Goal: Task Accomplishment & Management: Manage account settings

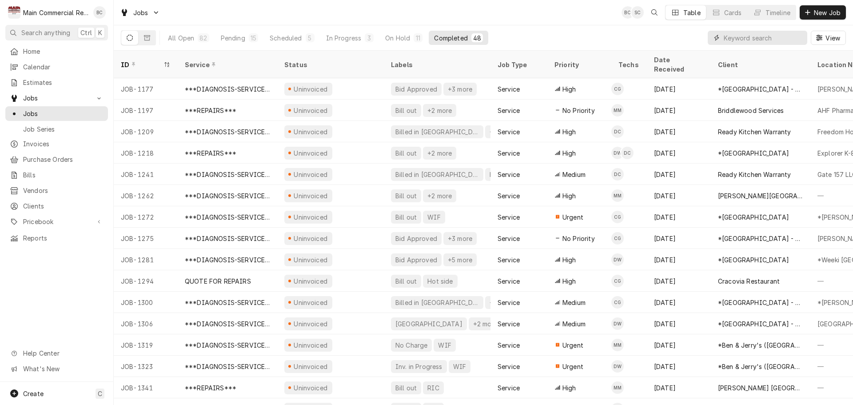
click at [732, 40] on input "Dynamic Content Wrapper" at bounding box center [763, 38] width 79 height 14
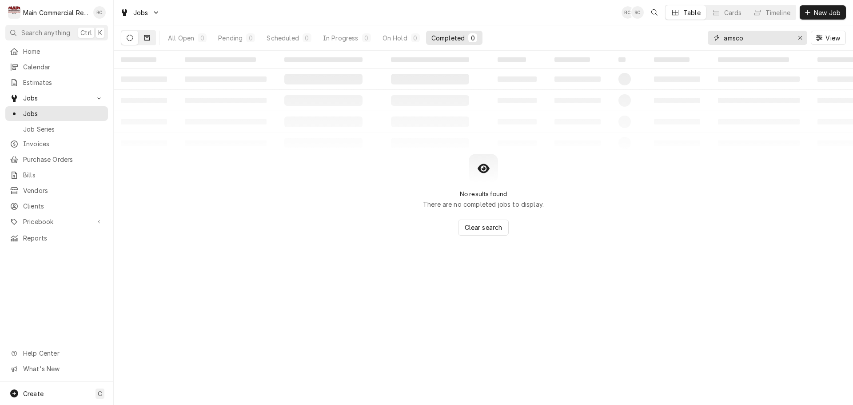
type input "amsco"
click at [148, 41] on button "Dynamic Content Wrapper" at bounding box center [147, 38] width 17 height 14
click at [192, 40] on div "All Closed" at bounding box center [184, 37] width 32 height 9
click at [149, 40] on icon "Dynamic Content Wrapper" at bounding box center [147, 37] width 6 height 5
click at [799, 39] on icon "Erase input" at bounding box center [801, 38] width 4 height 4
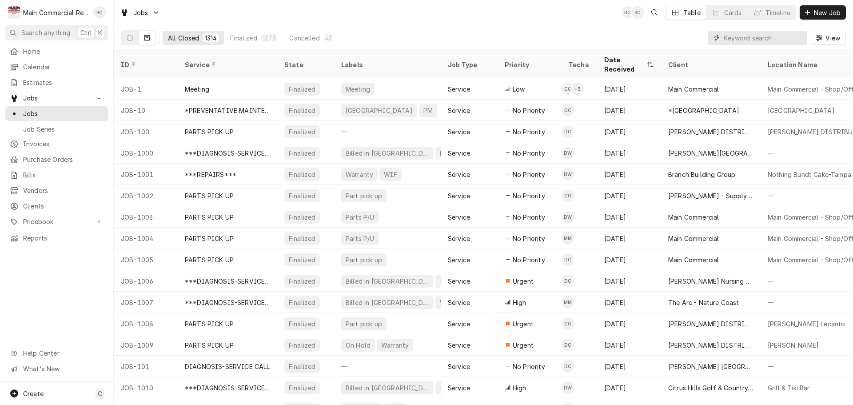
click at [748, 40] on input "Dynamic Content Wrapper" at bounding box center [763, 38] width 79 height 14
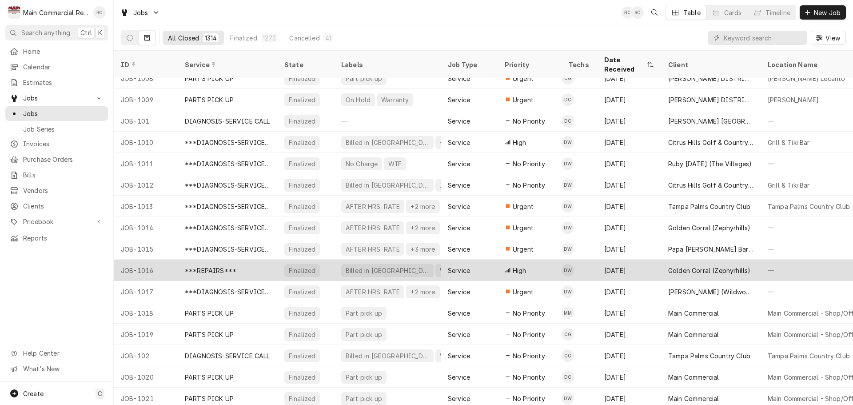
scroll to position [309, 0]
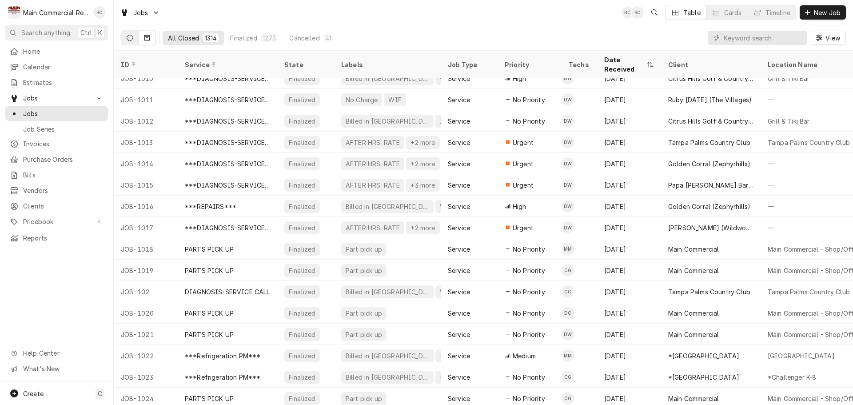
click at [133, 38] on button "Dynamic Content Wrapper" at bounding box center [129, 38] width 17 height 14
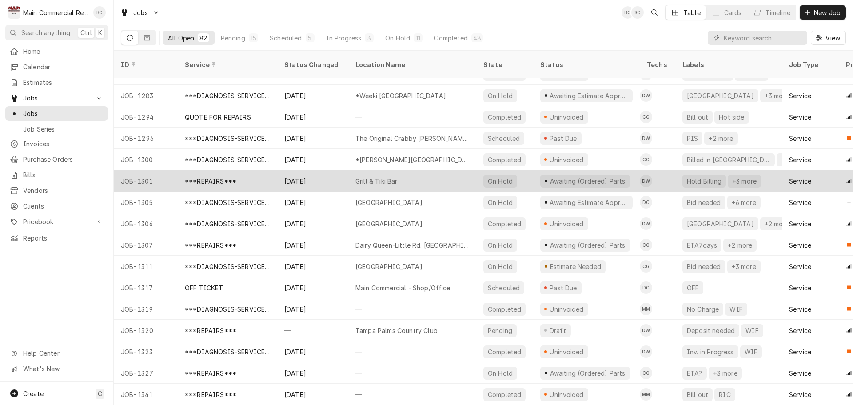
scroll to position [196, 0]
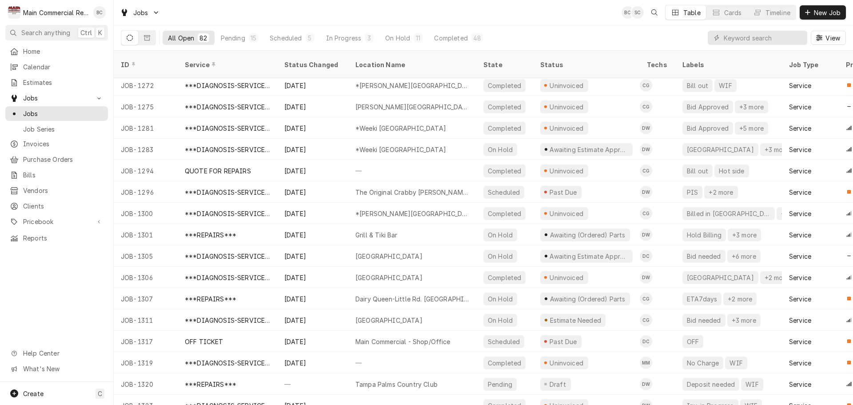
click at [176, 39] on div "All Open" at bounding box center [181, 37] width 26 height 9
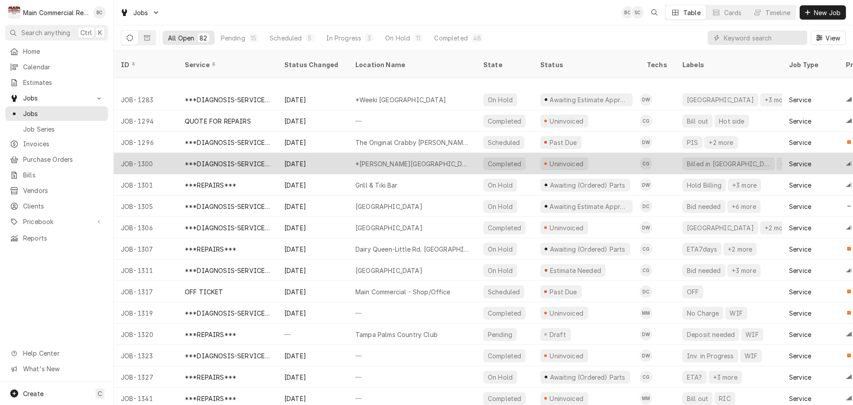
scroll to position [309, 0]
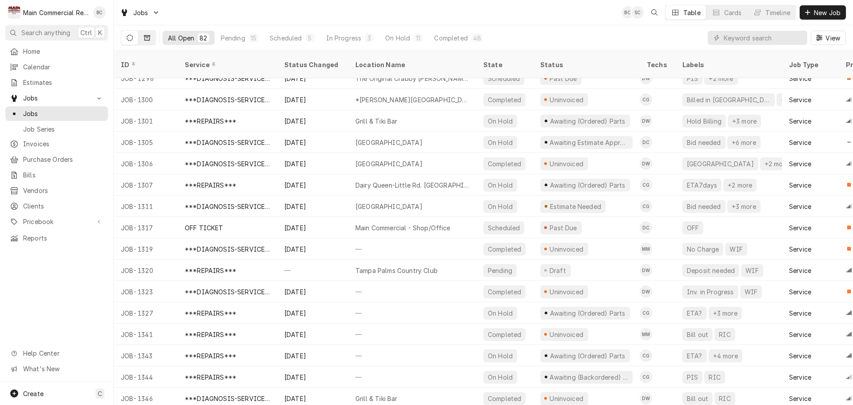
click at [151, 40] on button "Dynamic Content Wrapper" at bounding box center [147, 38] width 17 height 14
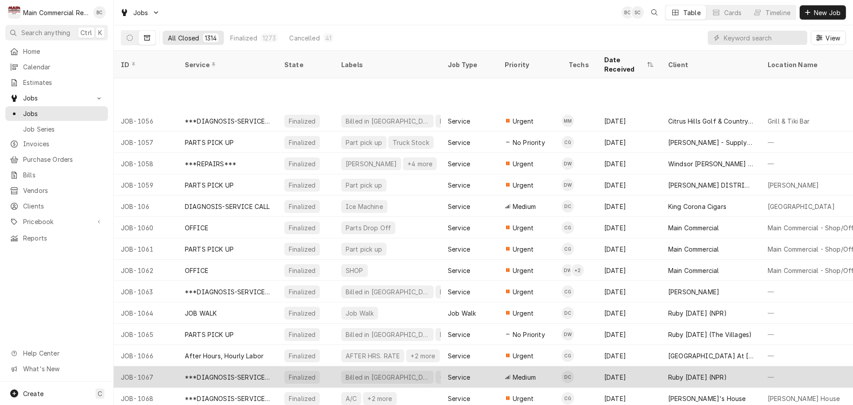
scroll to position [1376, 0]
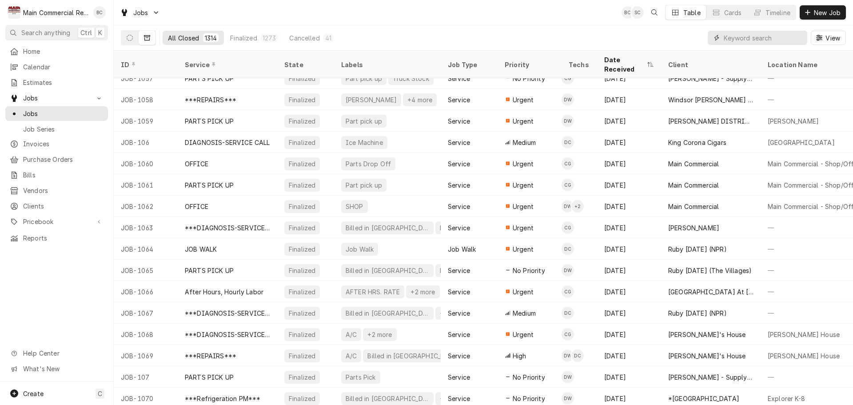
click at [743, 40] on input "Dynamic Content Wrapper" at bounding box center [763, 38] width 79 height 14
type input "1332"
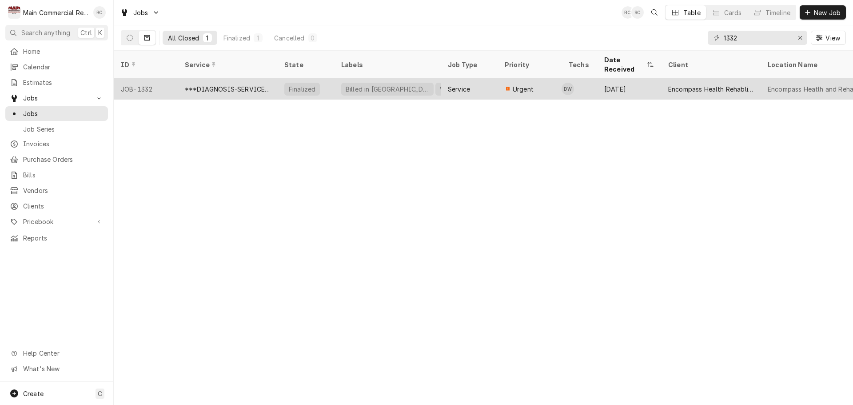
click at [240, 84] on div "***DIAGNOSIS-SERVICE CALL***" at bounding box center [227, 88] width 85 height 9
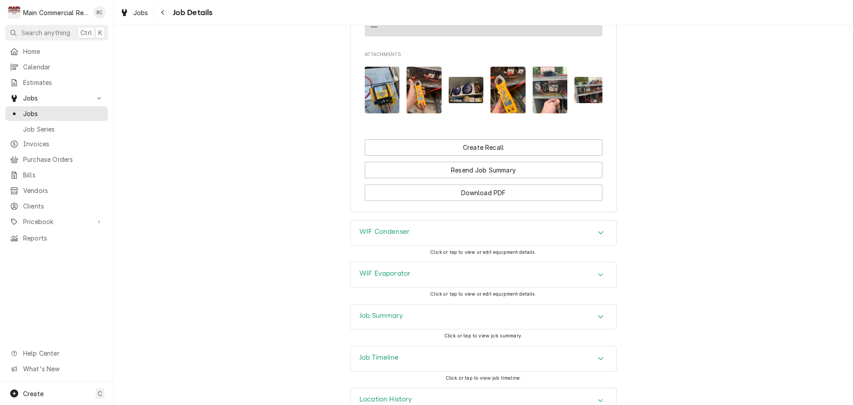
scroll to position [862, 0]
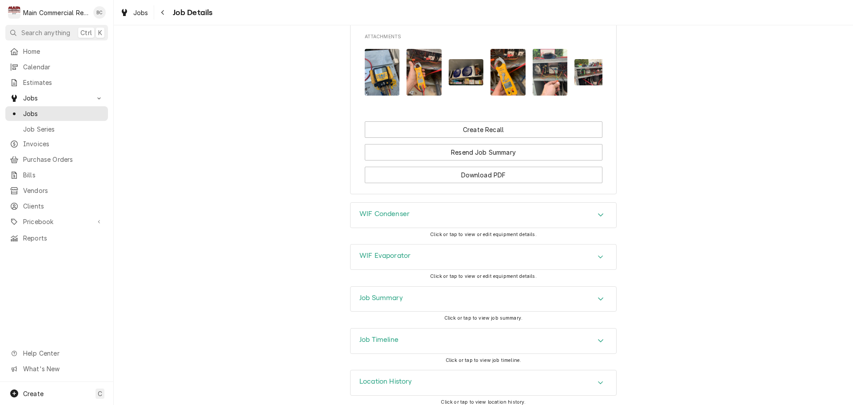
click at [392, 294] on h3 "Job Summary" at bounding box center [382, 298] width 44 height 8
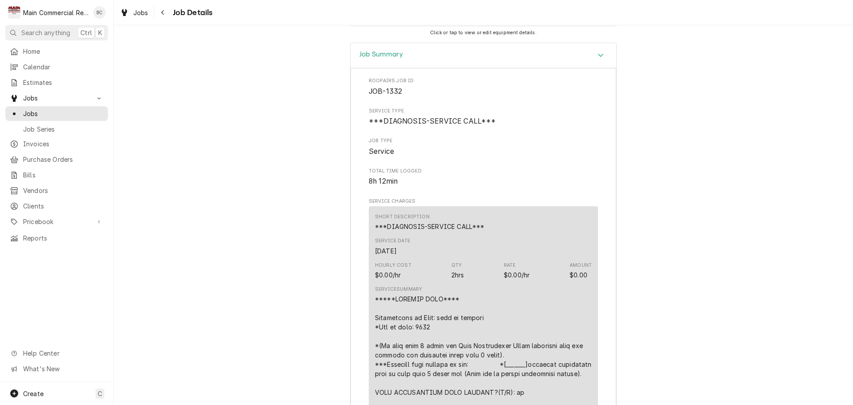
scroll to position [1015, 0]
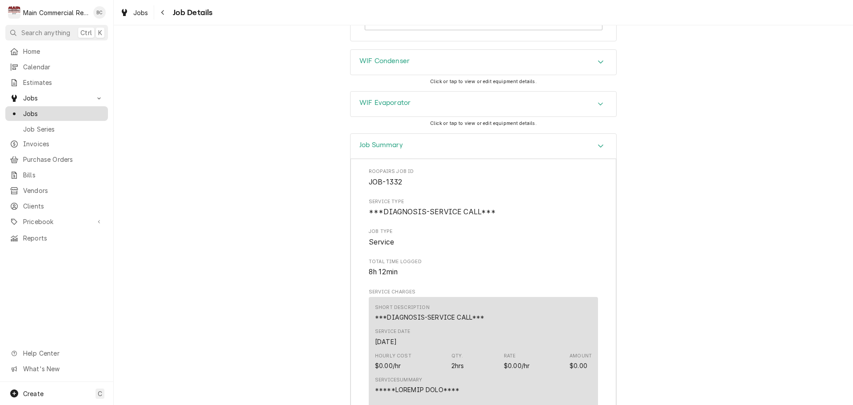
click at [54, 112] on span "Jobs" at bounding box center [63, 113] width 80 height 9
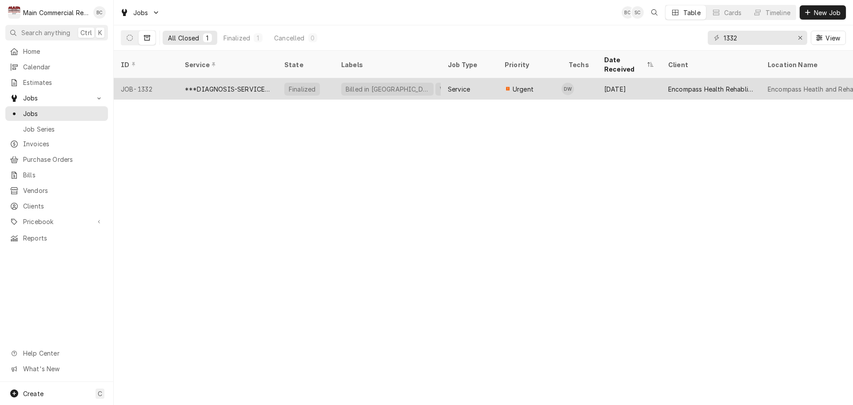
click at [143, 78] on div "JOB-1332" at bounding box center [146, 88] width 64 height 21
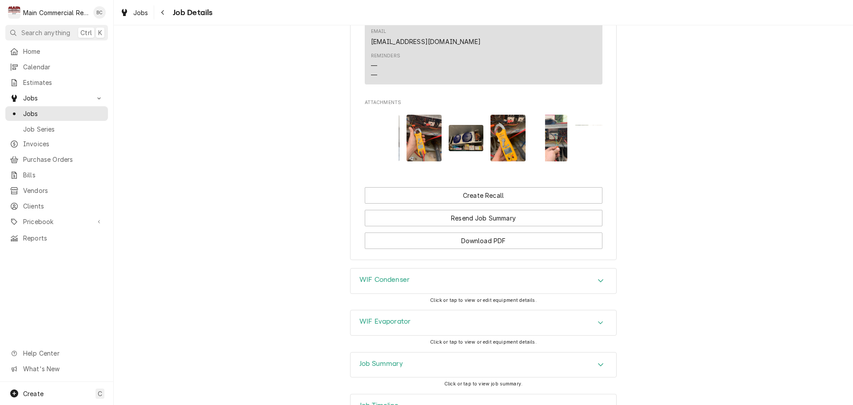
scroll to position [862, 0]
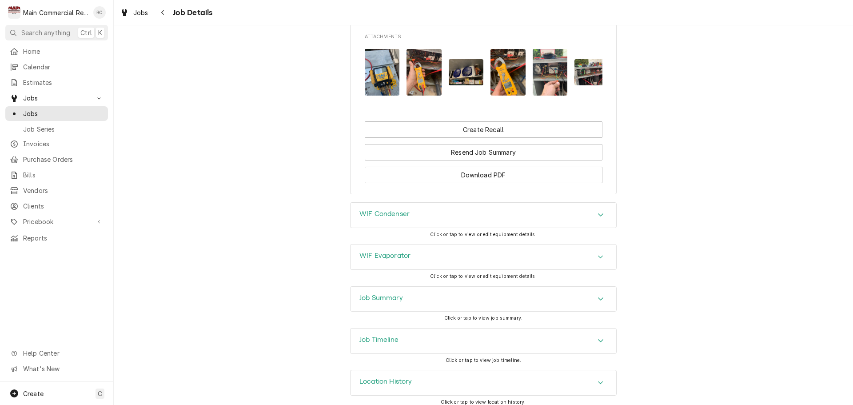
click at [386, 336] on h3 "Job Timeline" at bounding box center [379, 340] width 39 height 8
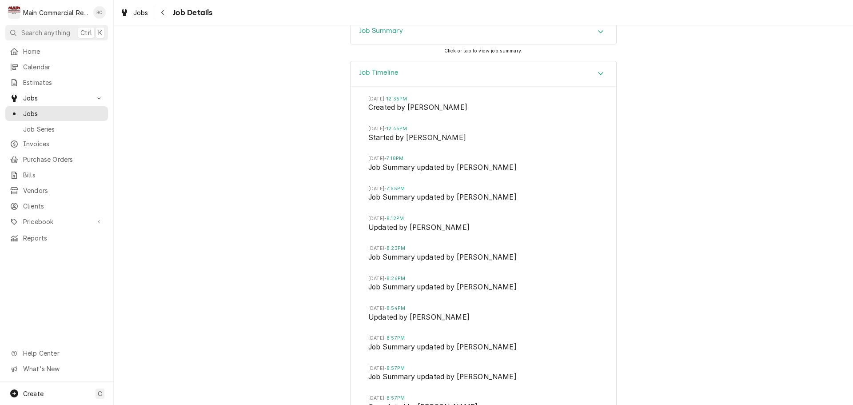
scroll to position [1129, 0]
click at [39, 112] on span "Jobs" at bounding box center [63, 113] width 80 height 9
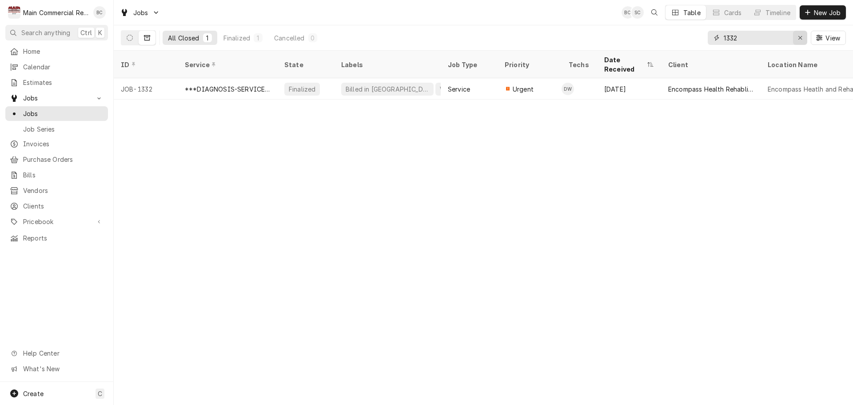
click at [801, 38] on icon "Erase input" at bounding box center [800, 38] width 5 height 6
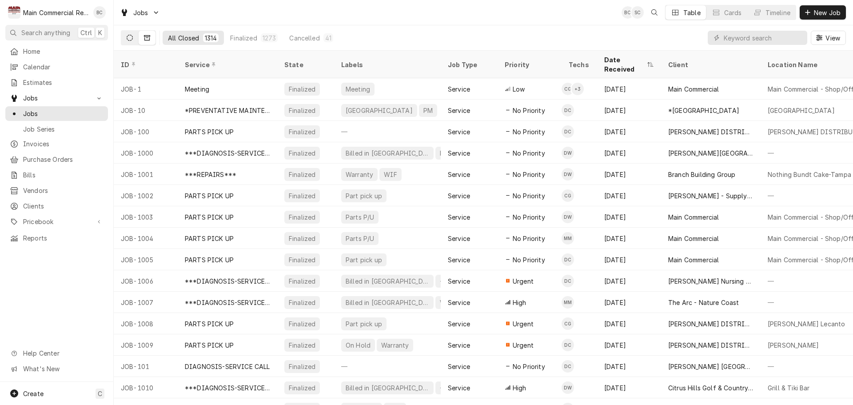
click at [135, 36] on button "Dynamic Content Wrapper" at bounding box center [129, 38] width 17 height 14
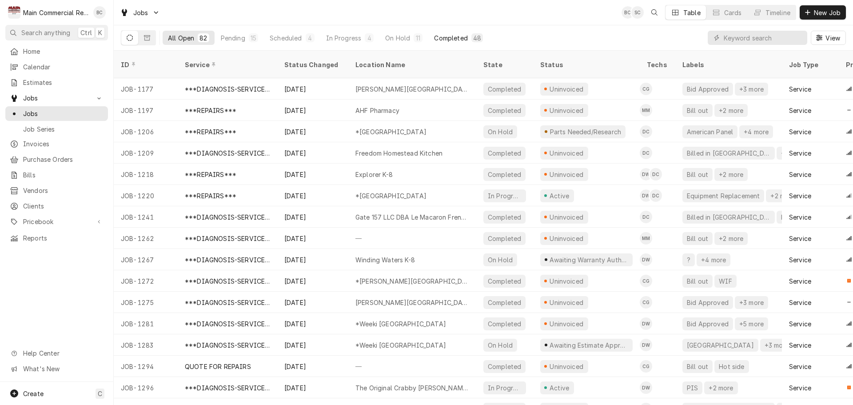
click at [462, 38] on div "Completed" at bounding box center [450, 37] width 33 height 9
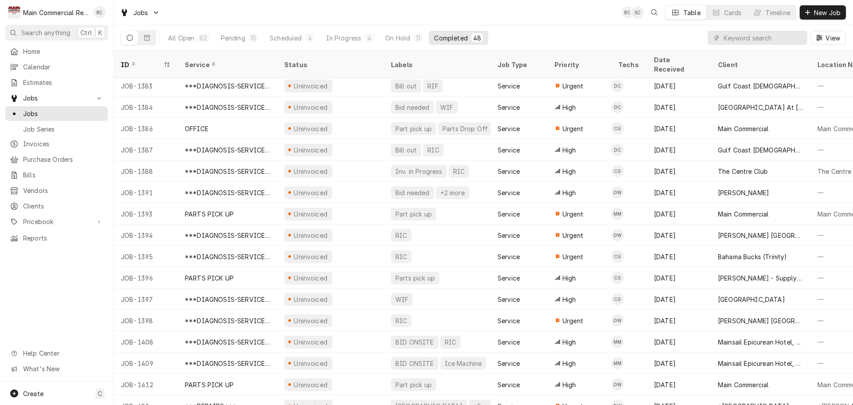
scroll to position [693, 0]
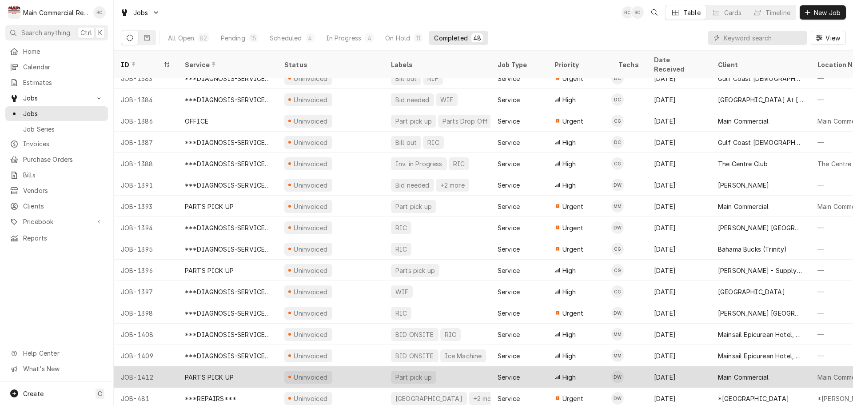
click at [220, 372] on div "PARTS PICK UP" at bounding box center [209, 376] width 49 height 9
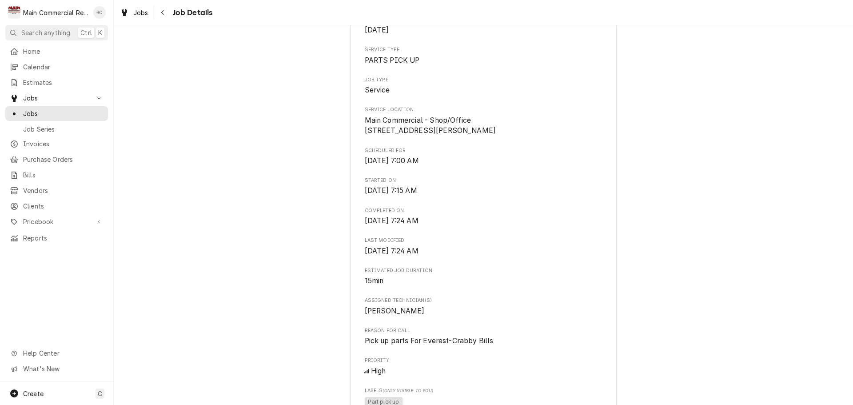
scroll to position [267, 0]
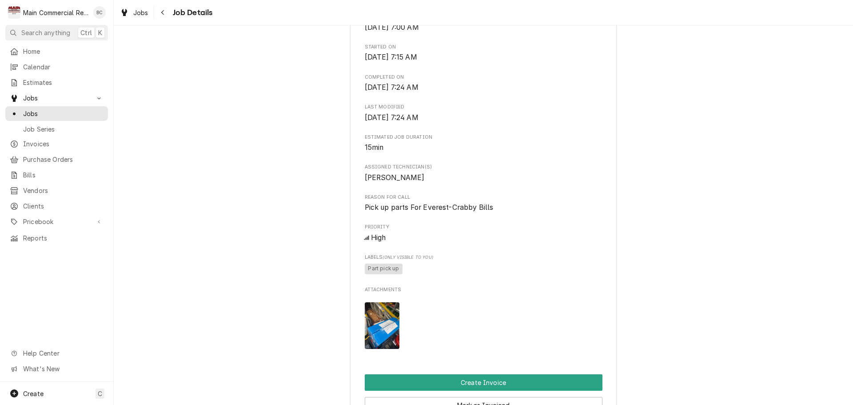
click at [392, 349] on img "Attachments" at bounding box center [382, 325] width 35 height 47
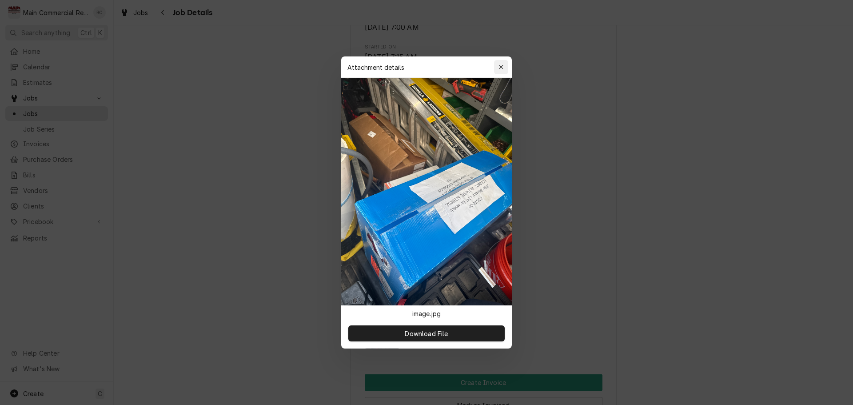
click at [503, 68] on icon "button" at bounding box center [501, 67] width 5 height 6
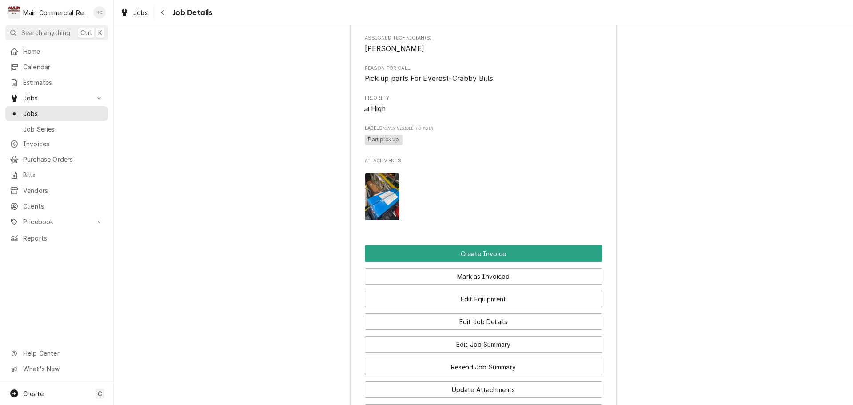
scroll to position [400, 0]
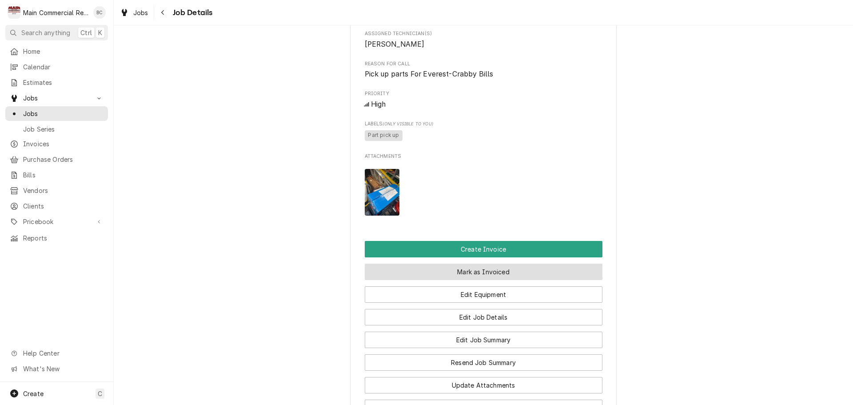
click at [472, 280] on button "Mark as Invoiced" at bounding box center [484, 272] width 238 height 16
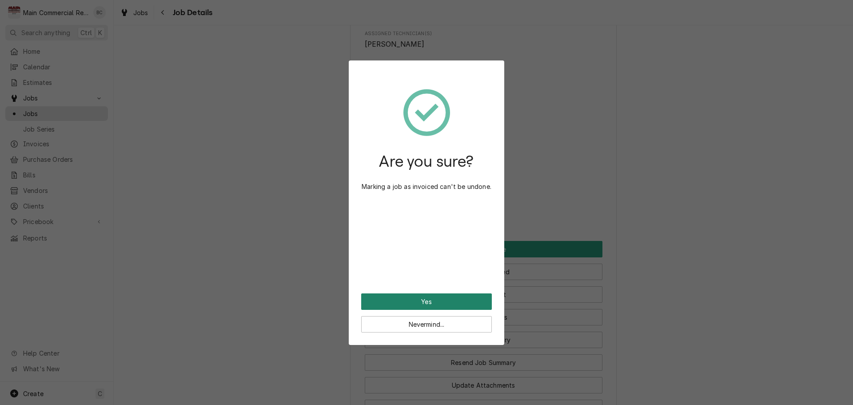
click at [444, 304] on button "Yes" at bounding box center [426, 301] width 131 height 16
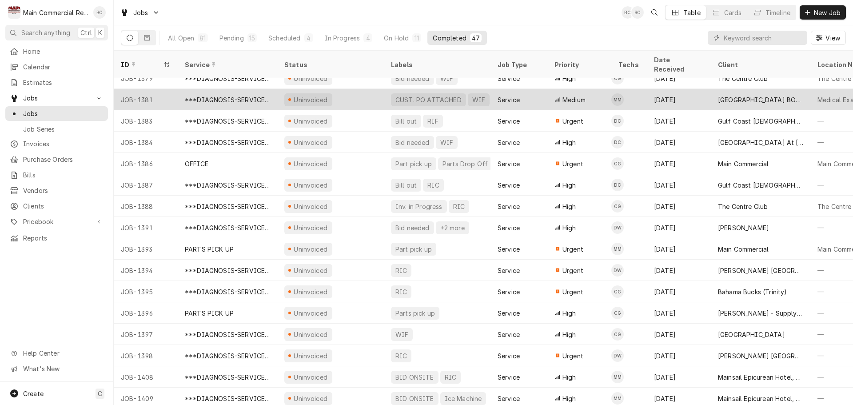
scroll to position [672, 0]
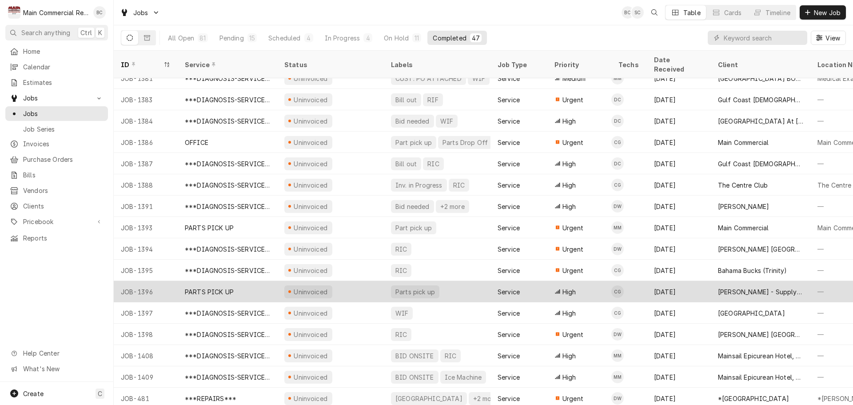
click at [233, 282] on div "PARTS PICK UP" at bounding box center [228, 291] width 100 height 21
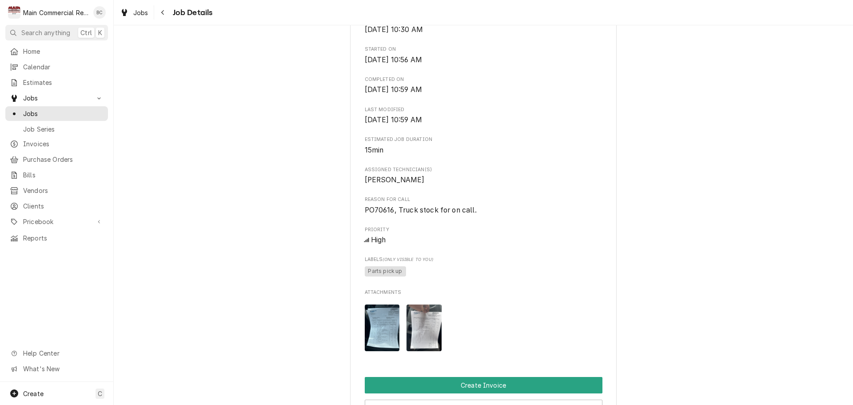
scroll to position [267, 0]
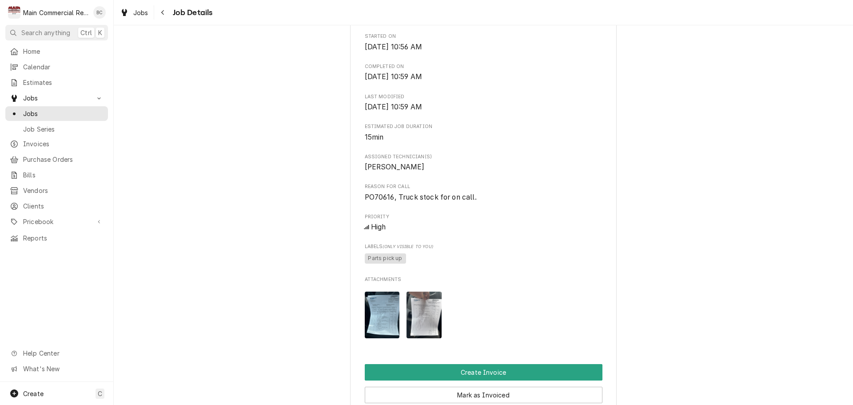
click at [380, 332] on img "Attachments" at bounding box center [382, 315] width 35 height 47
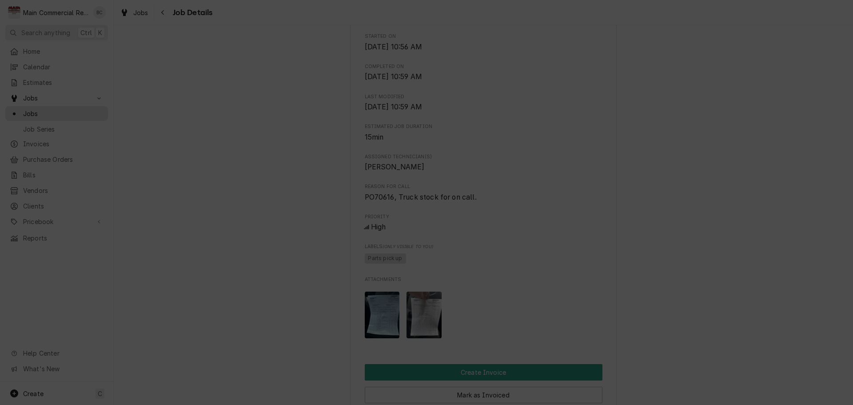
click at [501, 63] on div "button" at bounding box center [501, 67] width 9 height 9
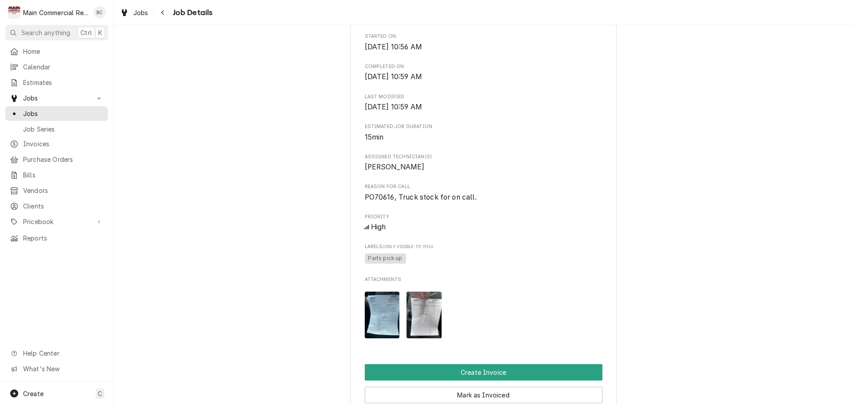
click at [423, 325] on img "Attachments" at bounding box center [424, 315] width 35 height 47
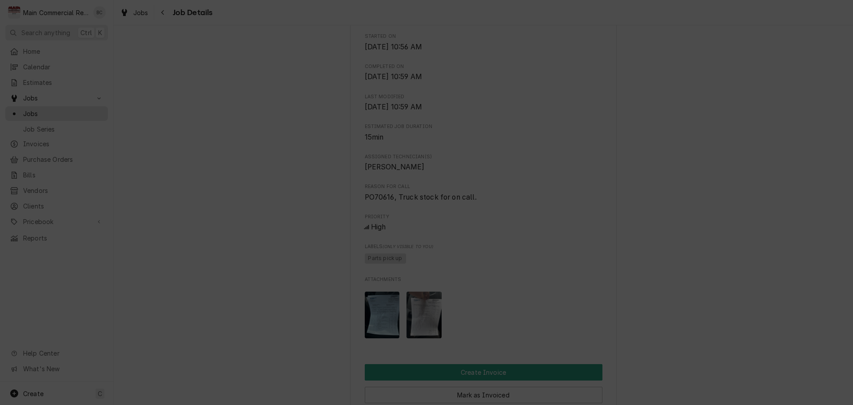
click at [500, 64] on icon "button" at bounding box center [501, 67] width 5 height 6
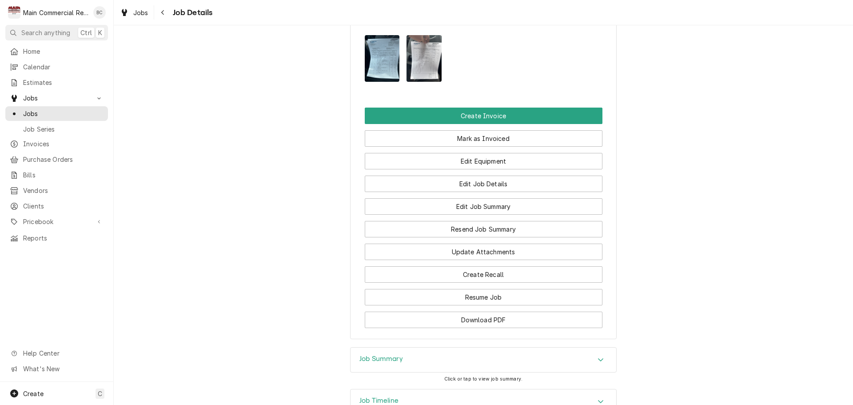
scroll to position [512, 0]
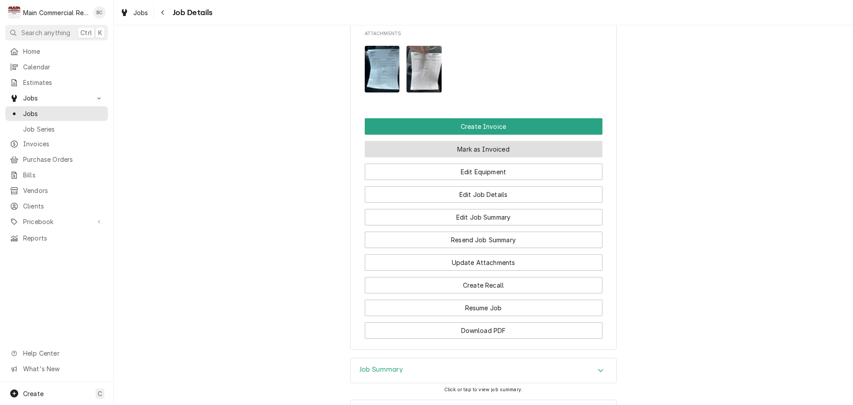
click at [458, 157] on button "Mark as Invoiced" at bounding box center [484, 149] width 238 height 16
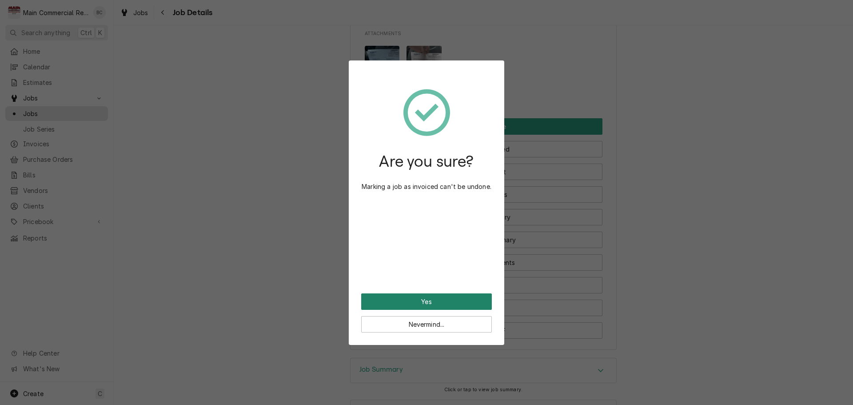
click at [441, 300] on button "Yes" at bounding box center [426, 301] width 131 height 16
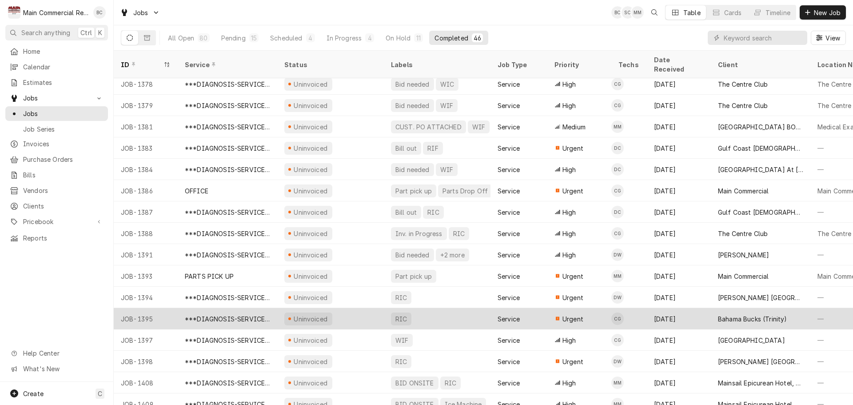
scroll to position [651, 0]
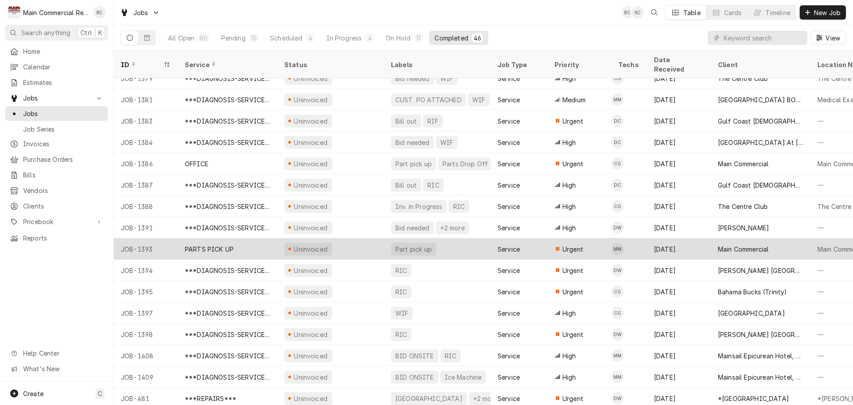
click at [238, 239] on div "PARTS PICK UP" at bounding box center [228, 248] width 100 height 21
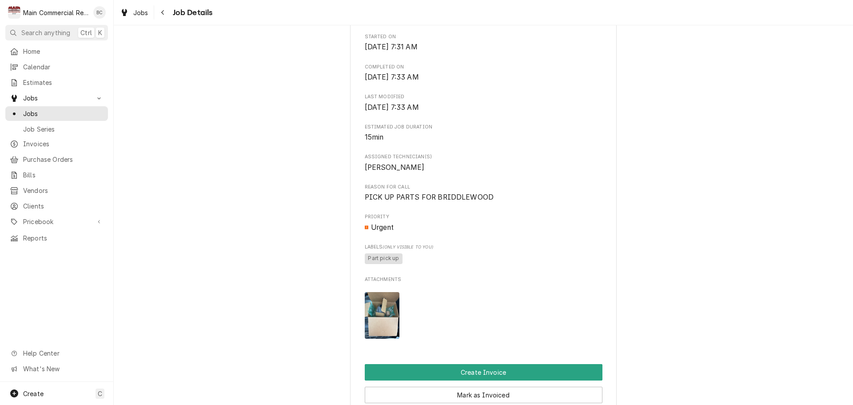
scroll to position [311, 0]
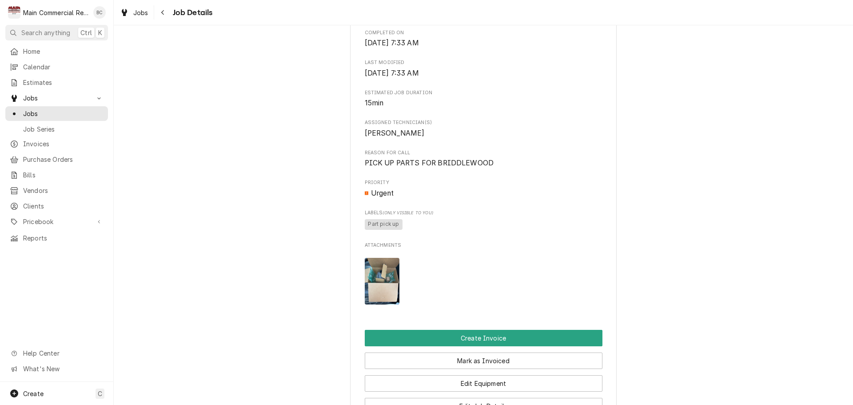
click at [381, 302] on img "Attachments" at bounding box center [382, 281] width 35 height 47
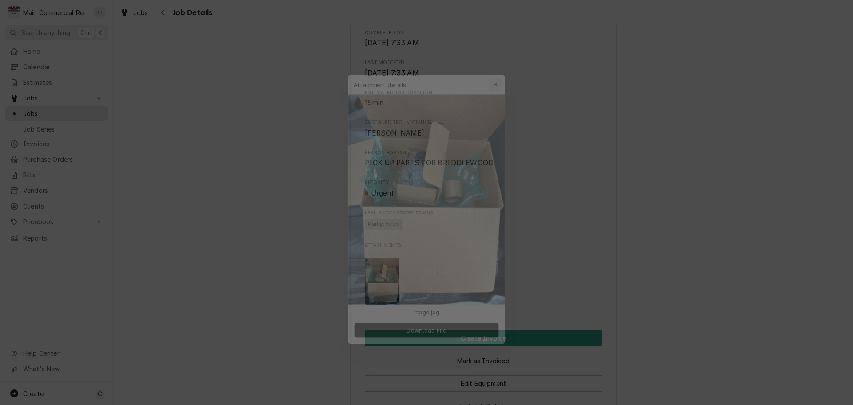
click at [504, 64] on div "button" at bounding box center [501, 67] width 9 height 9
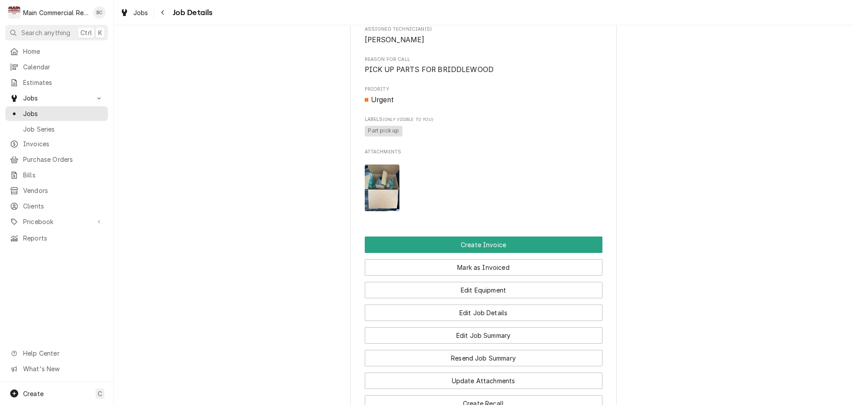
scroll to position [489, 0]
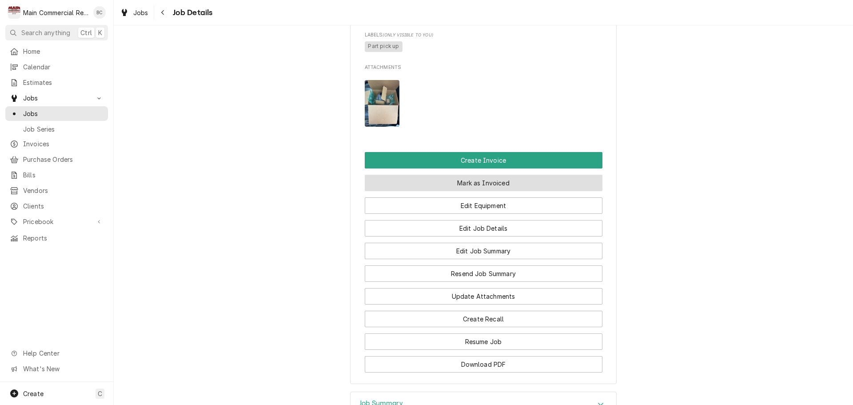
click at [440, 191] on button "Mark as Invoiced" at bounding box center [484, 183] width 238 height 16
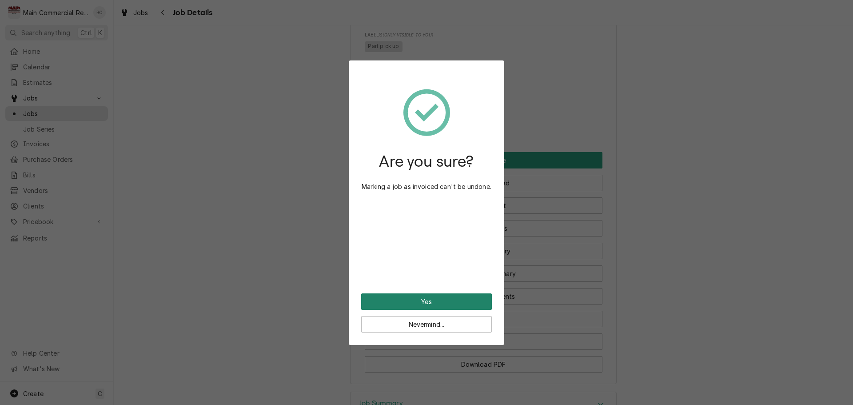
click at [434, 304] on button "Yes" at bounding box center [426, 301] width 131 height 16
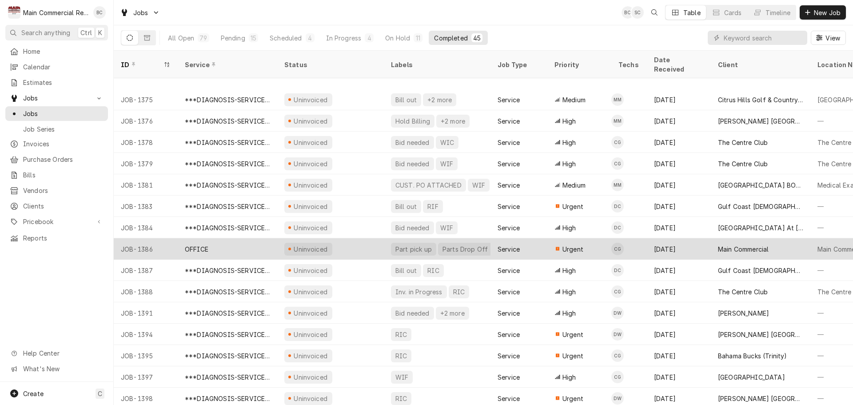
scroll to position [629, 0]
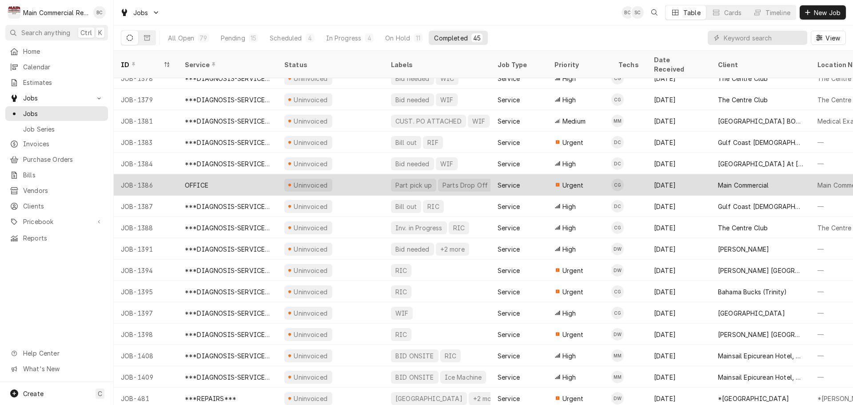
click at [210, 176] on div "OFFICE" at bounding box center [228, 184] width 100 height 21
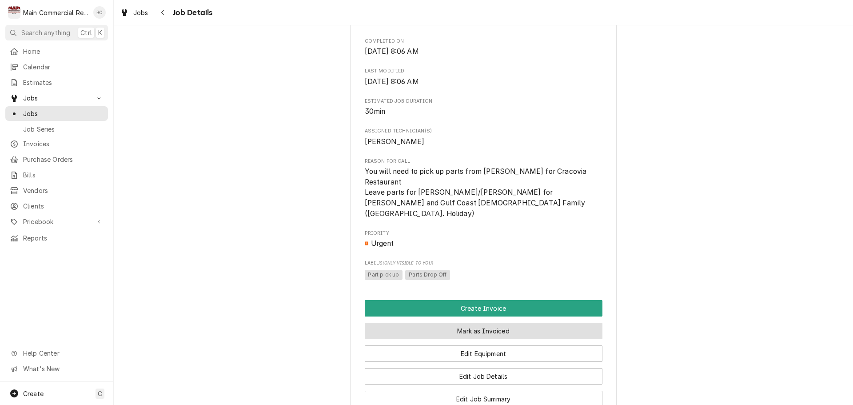
scroll to position [356, 0]
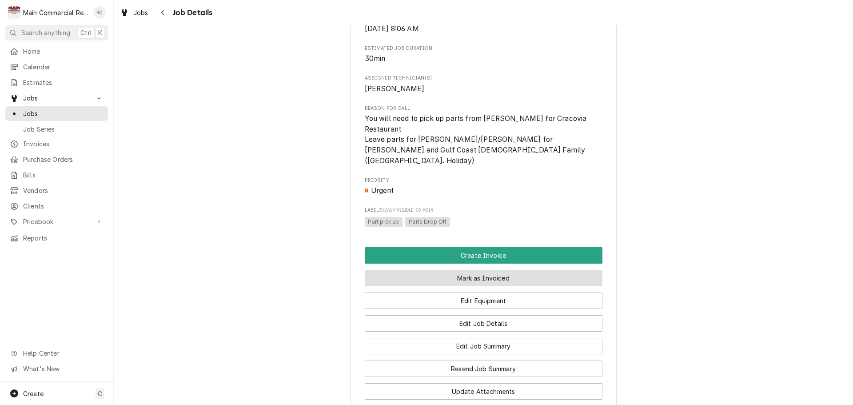
click at [460, 270] on button "Mark as Invoiced" at bounding box center [484, 278] width 238 height 16
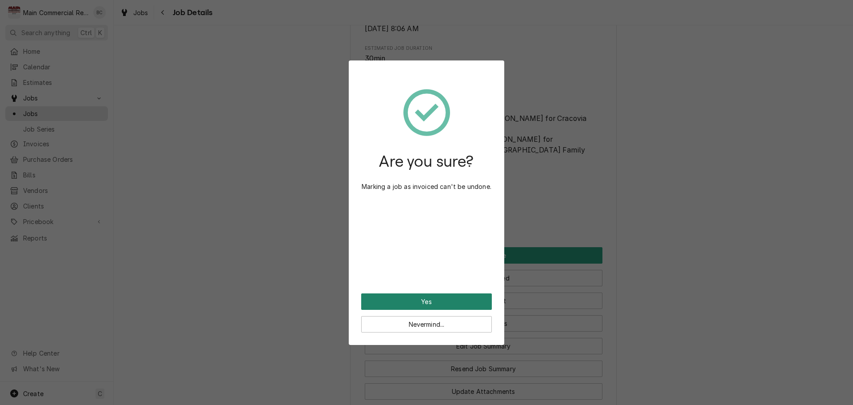
click at [439, 302] on button "Yes" at bounding box center [426, 301] width 131 height 16
